Goal: Information Seeking & Learning: Find specific page/section

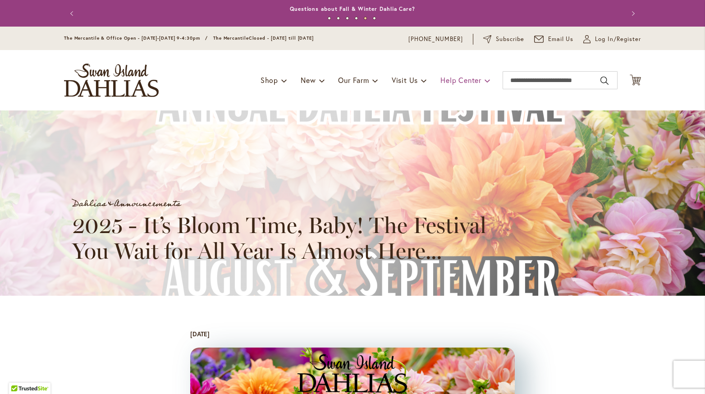
click at [478, 82] on span "Help Center" at bounding box center [461, 79] width 41 height 9
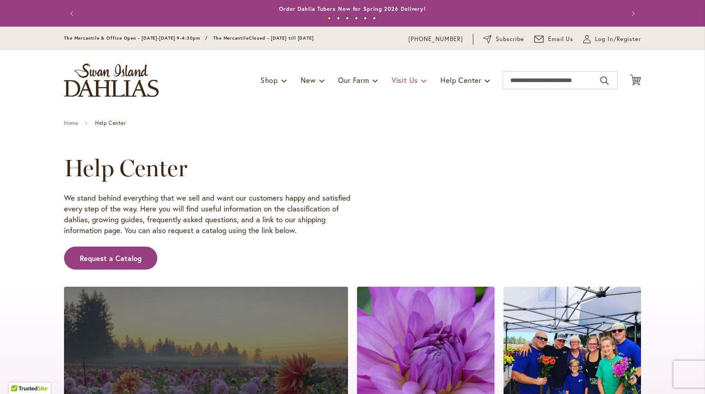
click at [421, 76] on span at bounding box center [424, 80] width 6 height 14
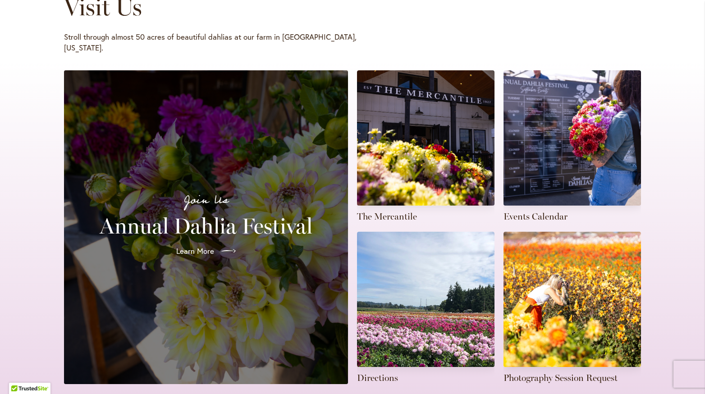
scroll to position [161, 0]
